Goal: Book appointment/travel/reservation

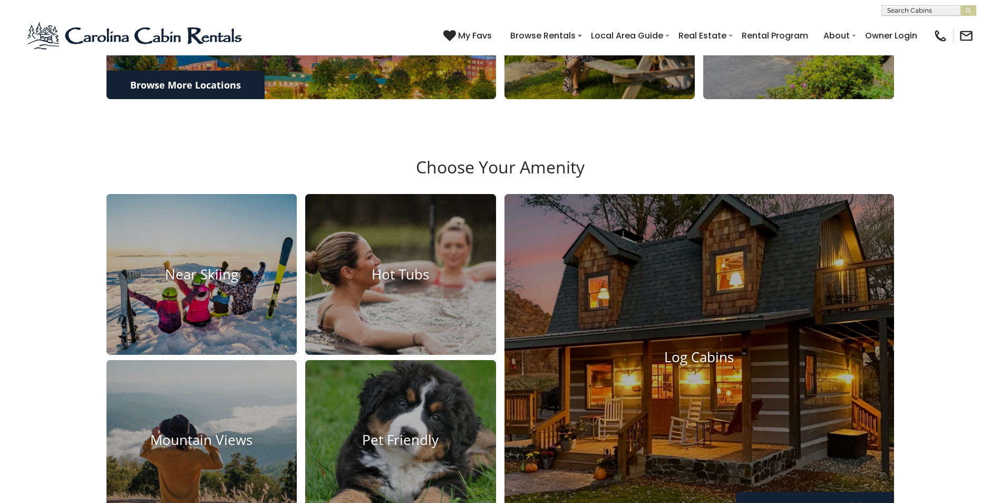
scroll to position [896, 0]
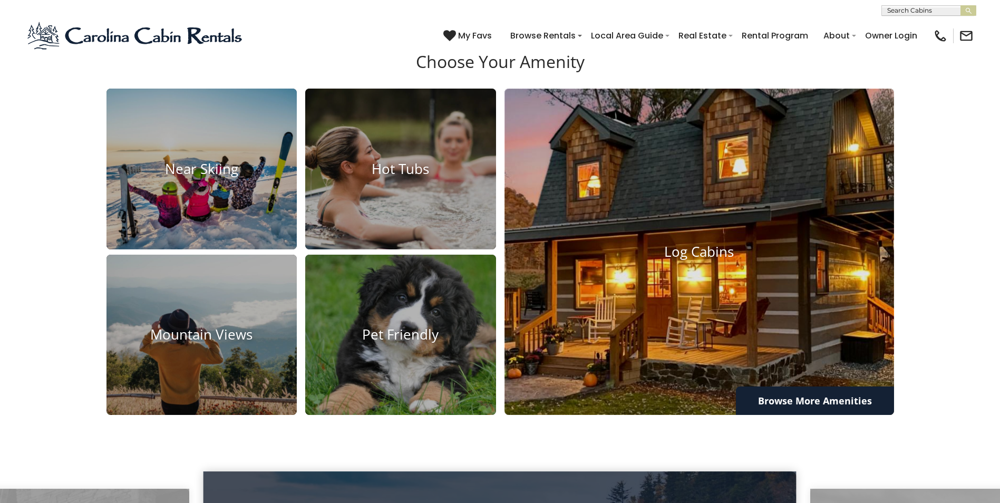
click at [704, 260] on h4 "Log Cabins" at bounding box center [698, 251] width 389 height 16
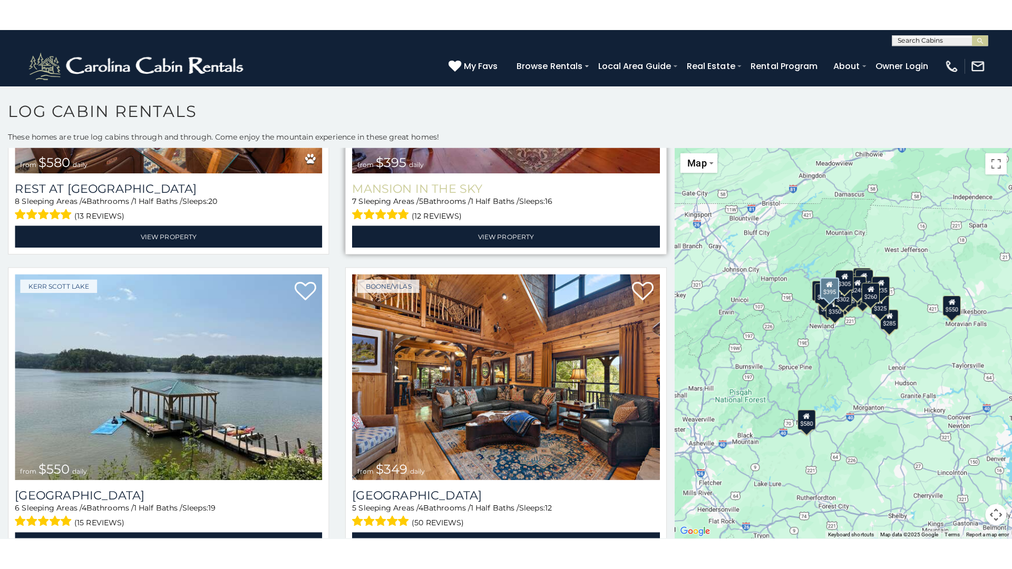
scroll to position [211, 0]
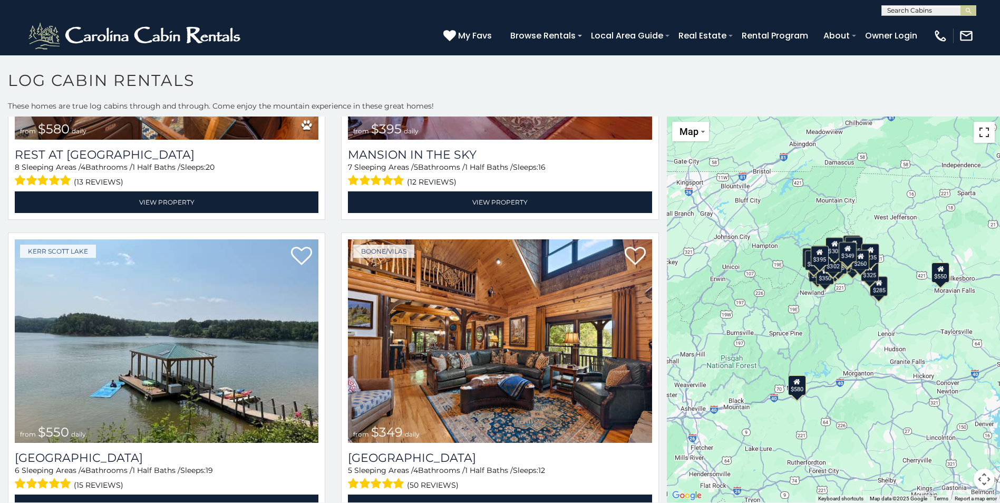
click at [981, 129] on button "Toggle fullscreen view" at bounding box center [983, 132] width 21 height 21
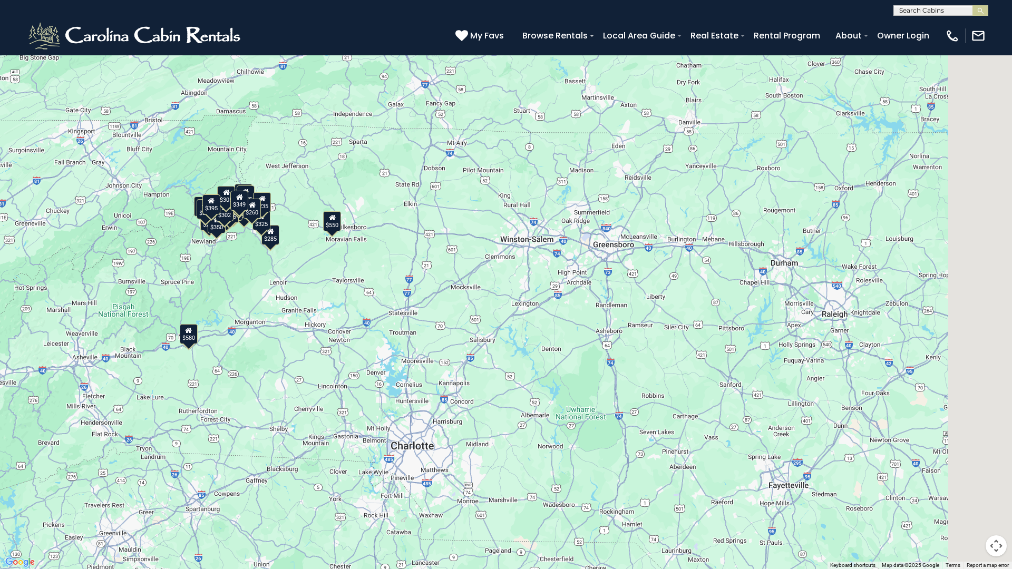
drag, startPoint x: 939, startPoint y: 316, endPoint x: 658, endPoint y: 291, distance: 283.0
click at [652, 290] on div "$580 $395 $550 $349 $400 $451 $315 $380 $410 $330 $400 $350 $320 $395 $325 $245…" at bounding box center [506, 284] width 1012 height 569
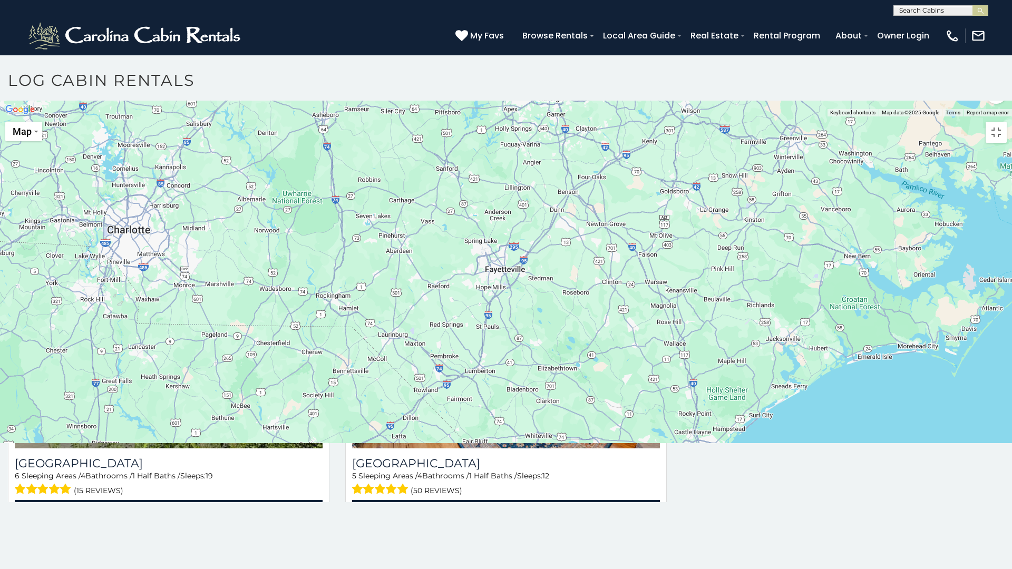
drag, startPoint x: 919, startPoint y: 312, endPoint x: 629, endPoint y: 260, distance: 294.5
click at [629, 116] on div at bounding box center [506, 116] width 1012 height 0
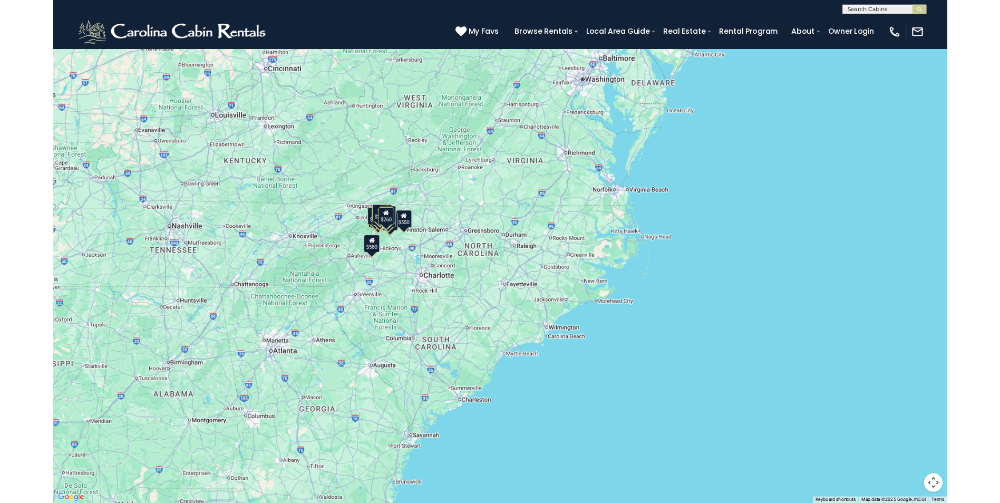
scroll to position [0, 0]
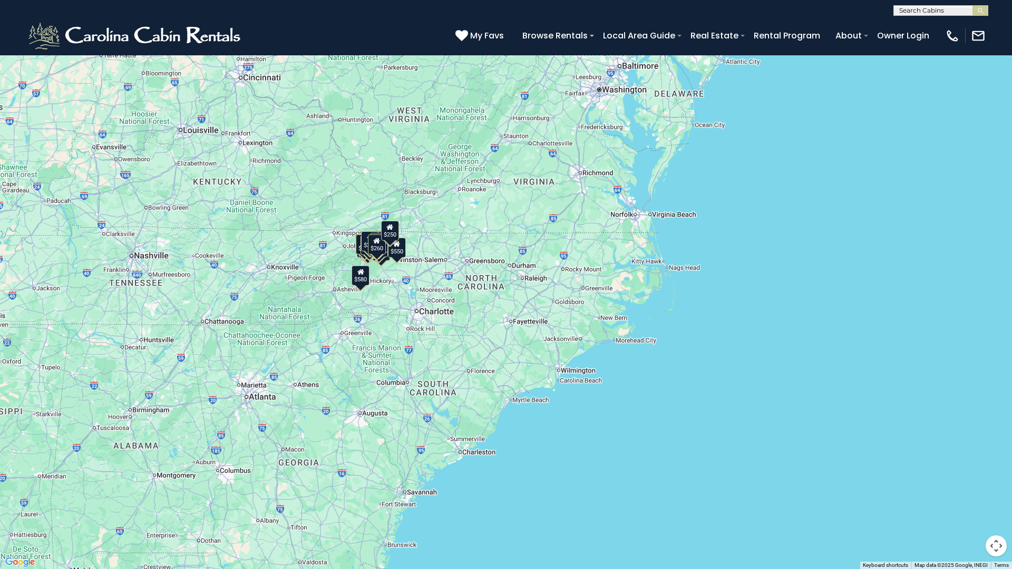
click at [997, 20] on button "Toggle fullscreen view" at bounding box center [995, 15] width 21 height 21
